Goal: Transaction & Acquisition: Purchase product/service

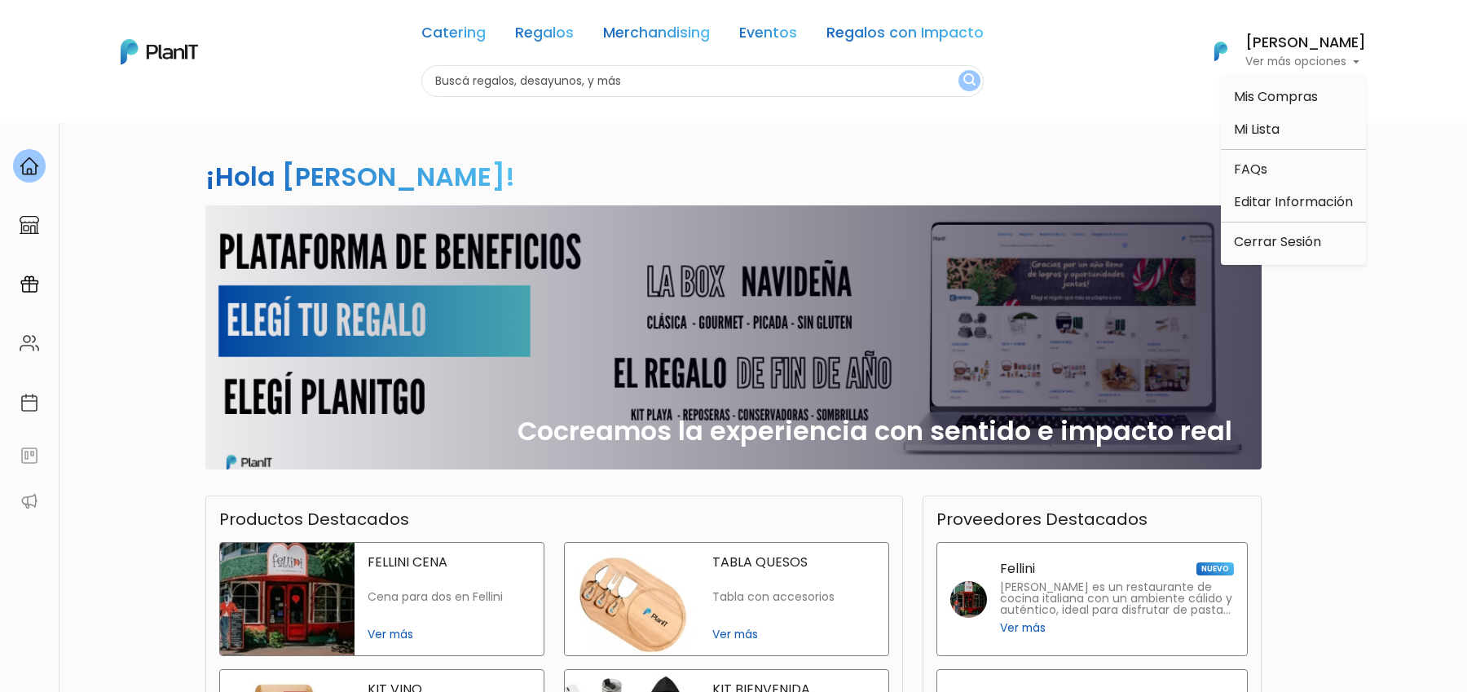
click at [1273, 258] on ul "Mis Compras Mi Lista FAQs Editar Información Cerrar Sesión" at bounding box center [1293, 169] width 145 height 191
click at [1304, 65] on p "Ver más opciones" at bounding box center [1306, 61] width 121 height 11
click at [1306, 246] on link "Cerrar Sesión" at bounding box center [1293, 242] width 145 height 33
click at [554, 33] on link "Regalos" at bounding box center [544, 36] width 59 height 20
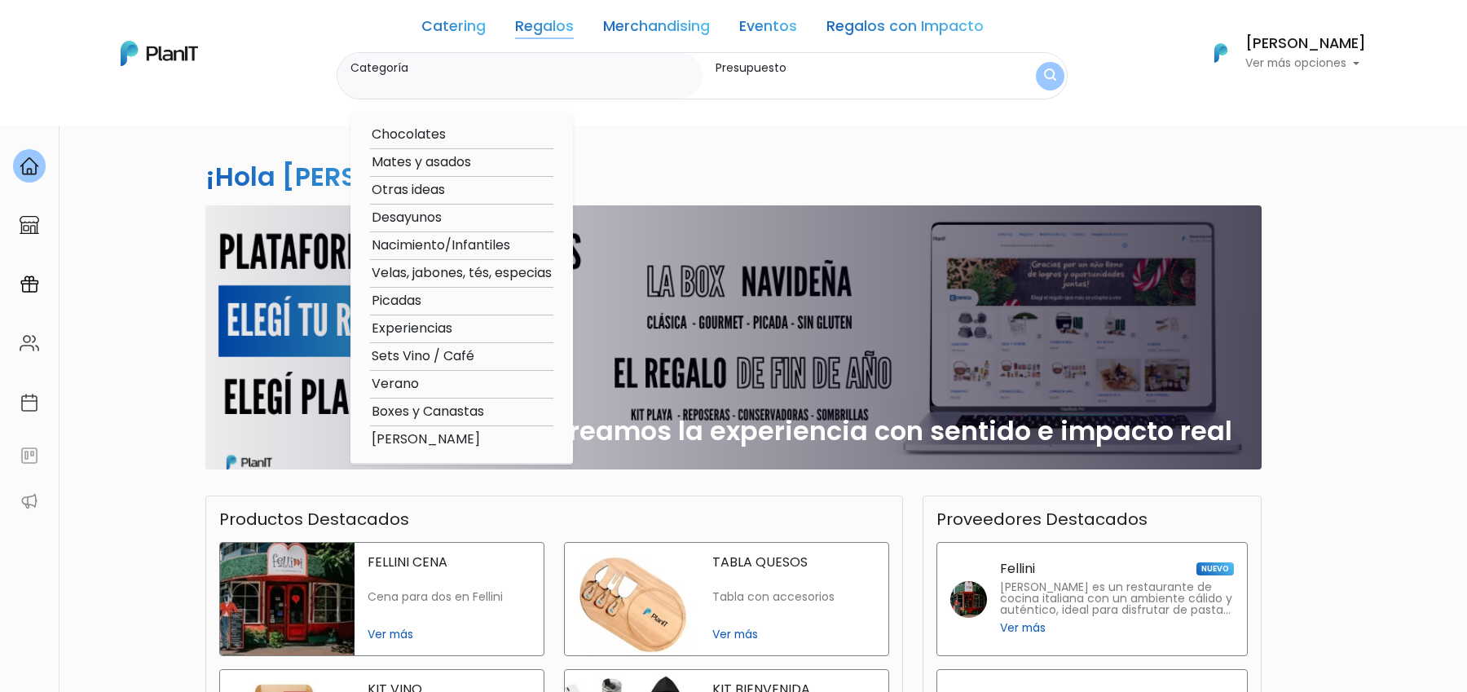
click at [443, 192] on option "Otras ideas" at bounding box center [461, 190] width 183 height 20
type input "Otras ideas"
type input "$0 - $1000"
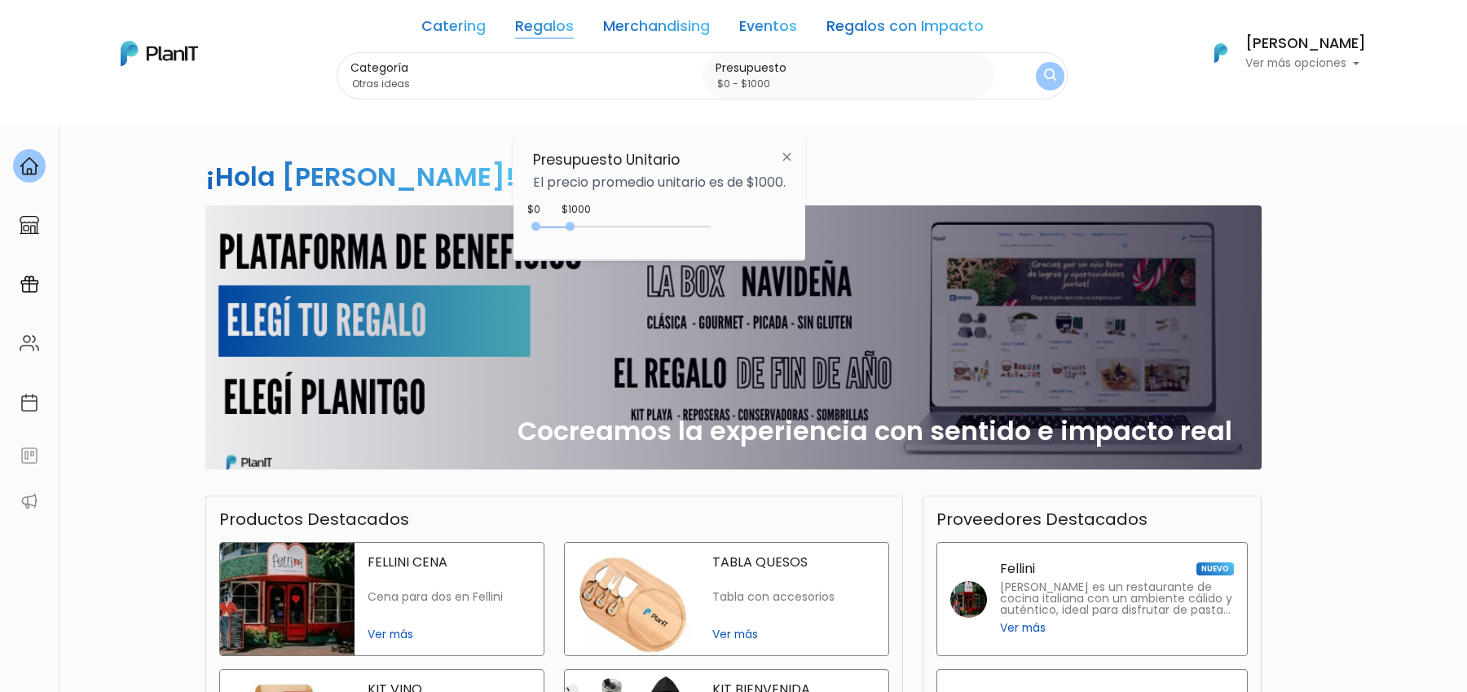
click at [1026, 80] on div "Categoría Otras ideas Chocolates Mates y asados Otras ideas Desayunos Nacimient…" at bounding box center [702, 76] width 731 height 48
click at [1048, 80] on button "submit" at bounding box center [1050, 76] width 29 height 29
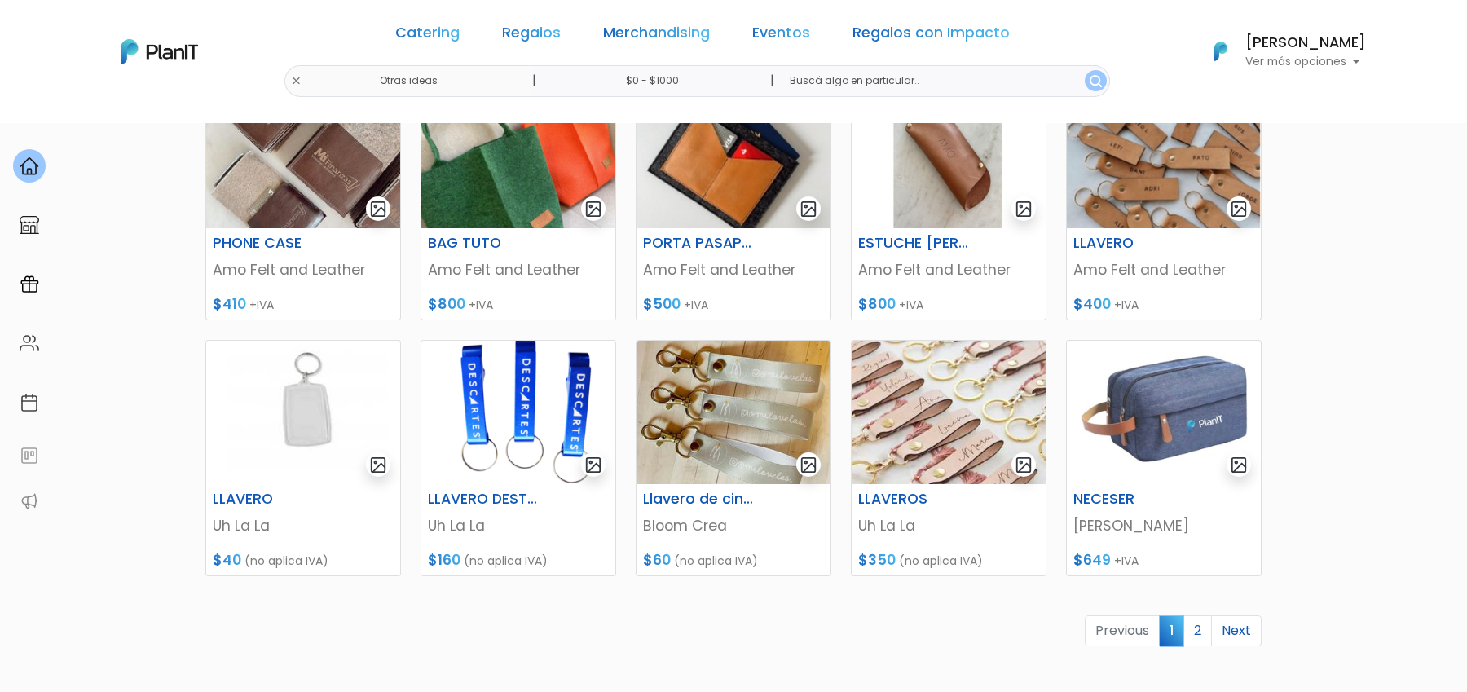
scroll to position [540, 0]
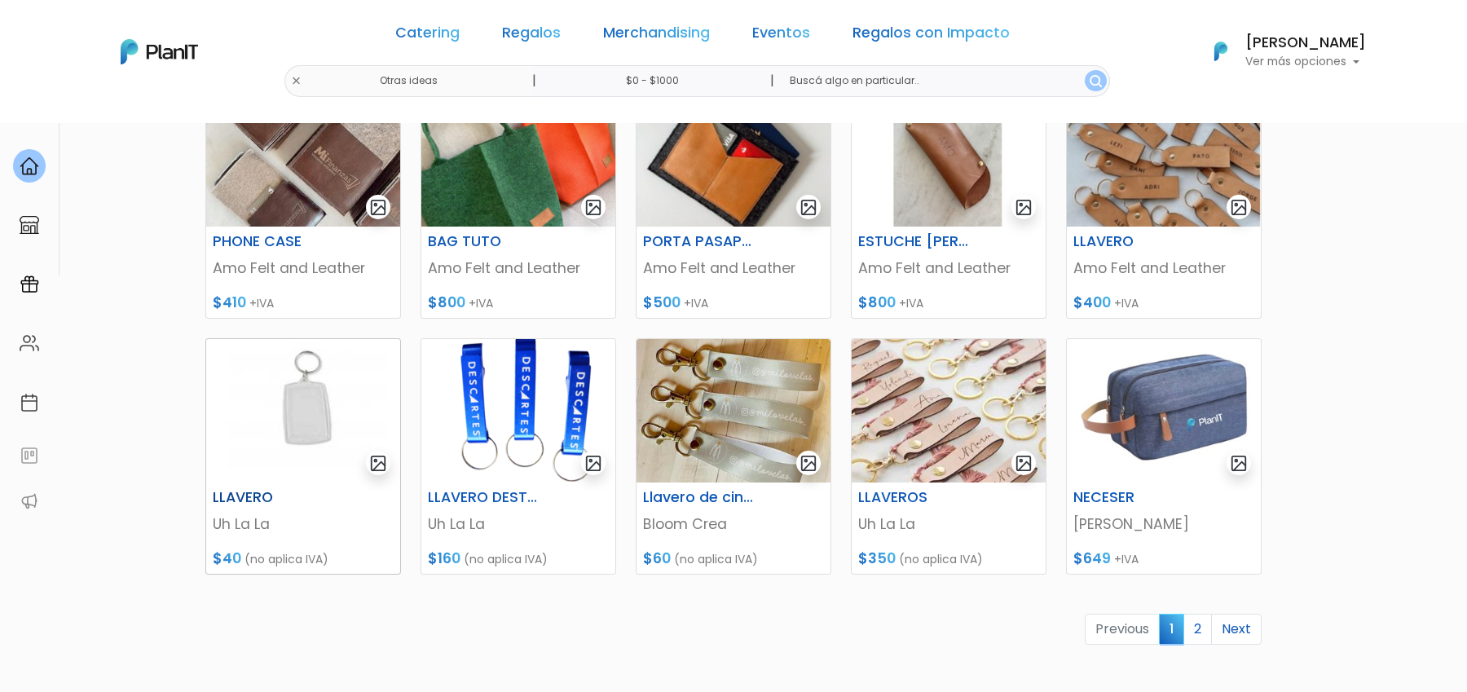
click at [318, 404] on img at bounding box center [303, 410] width 194 height 143
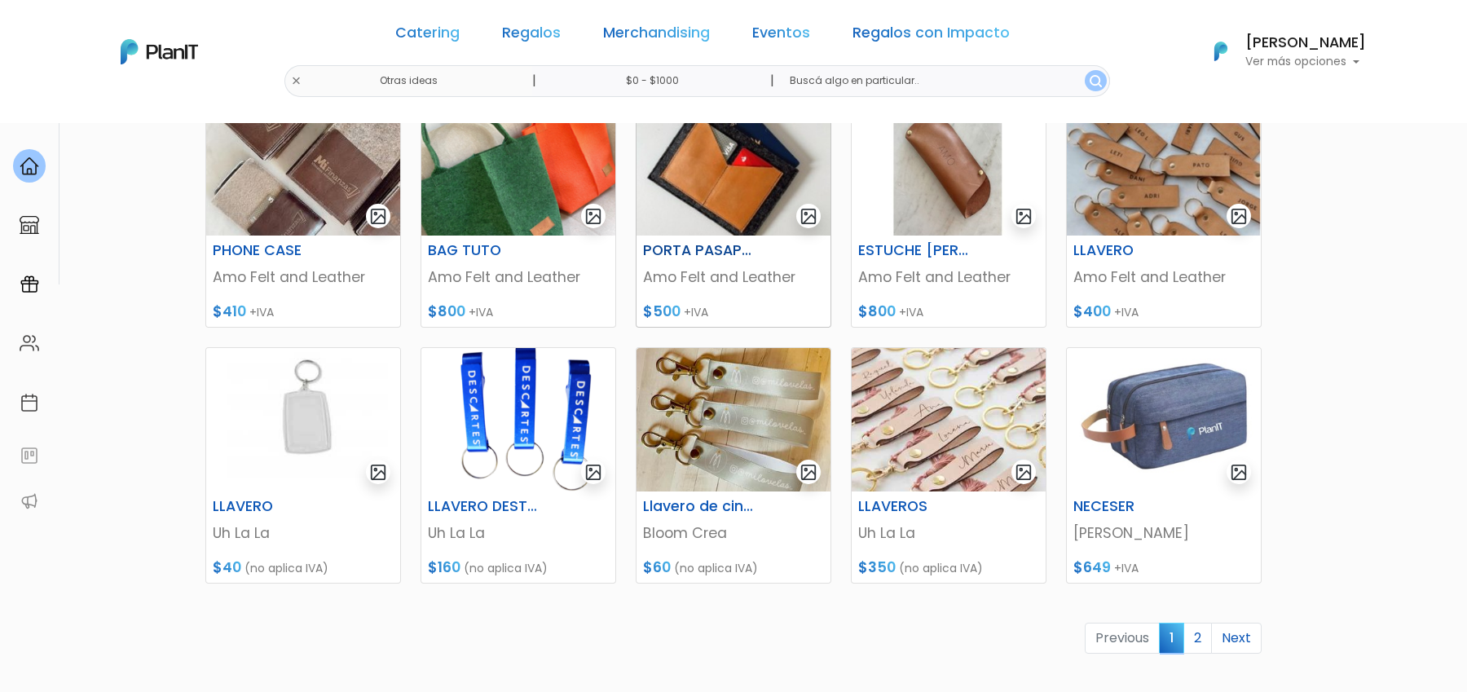
scroll to position [540, 0]
